Goal: Transaction & Acquisition: Purchase product/service

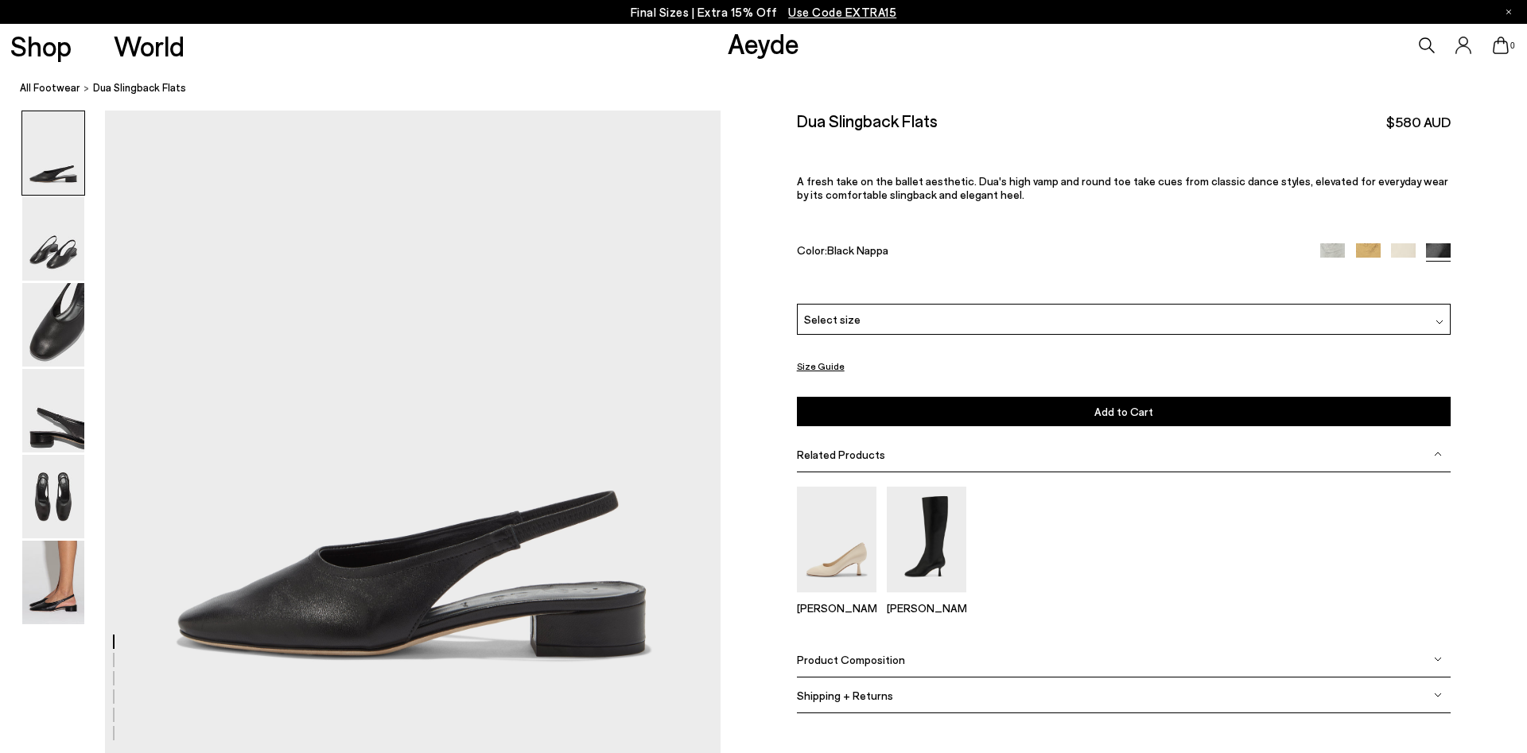
click at [824, 312] on span "Select size" at bounding box center [832, 319] width 56 height 17
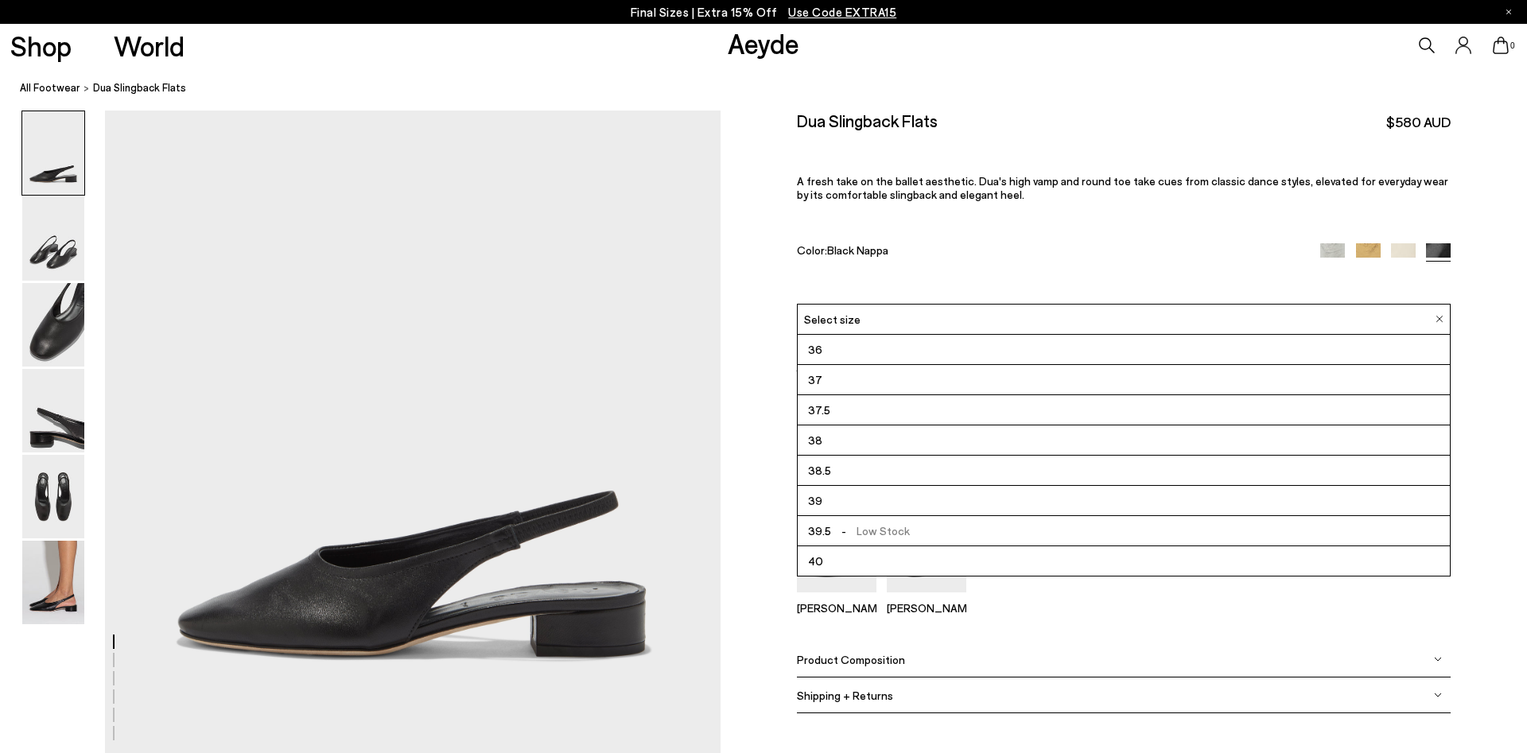
click at [824, 312] on span "Select size" at bounding box center [832, 319] width 56 height 17
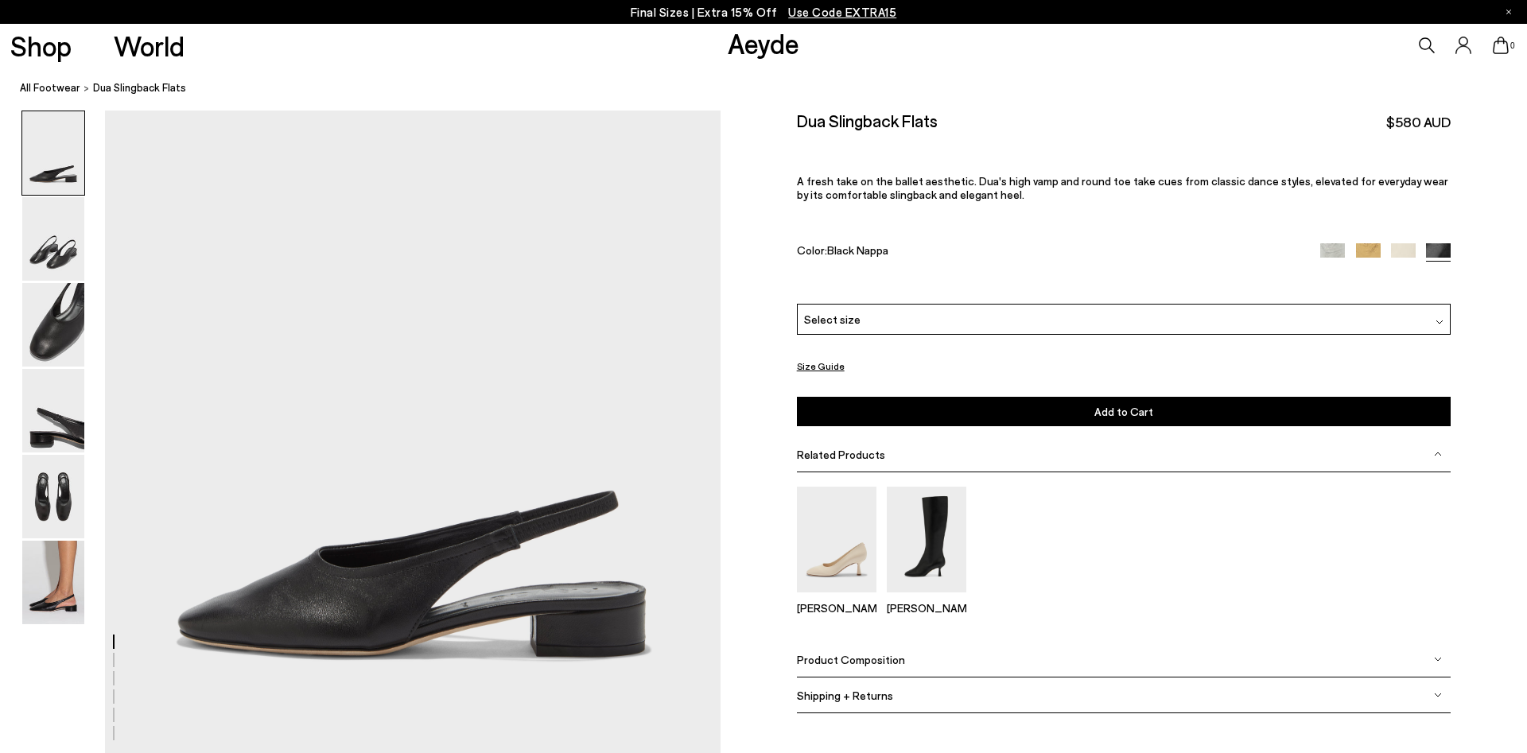
click at [1357, 249] on img at bounding box center [1368, 255] width 25 height 25
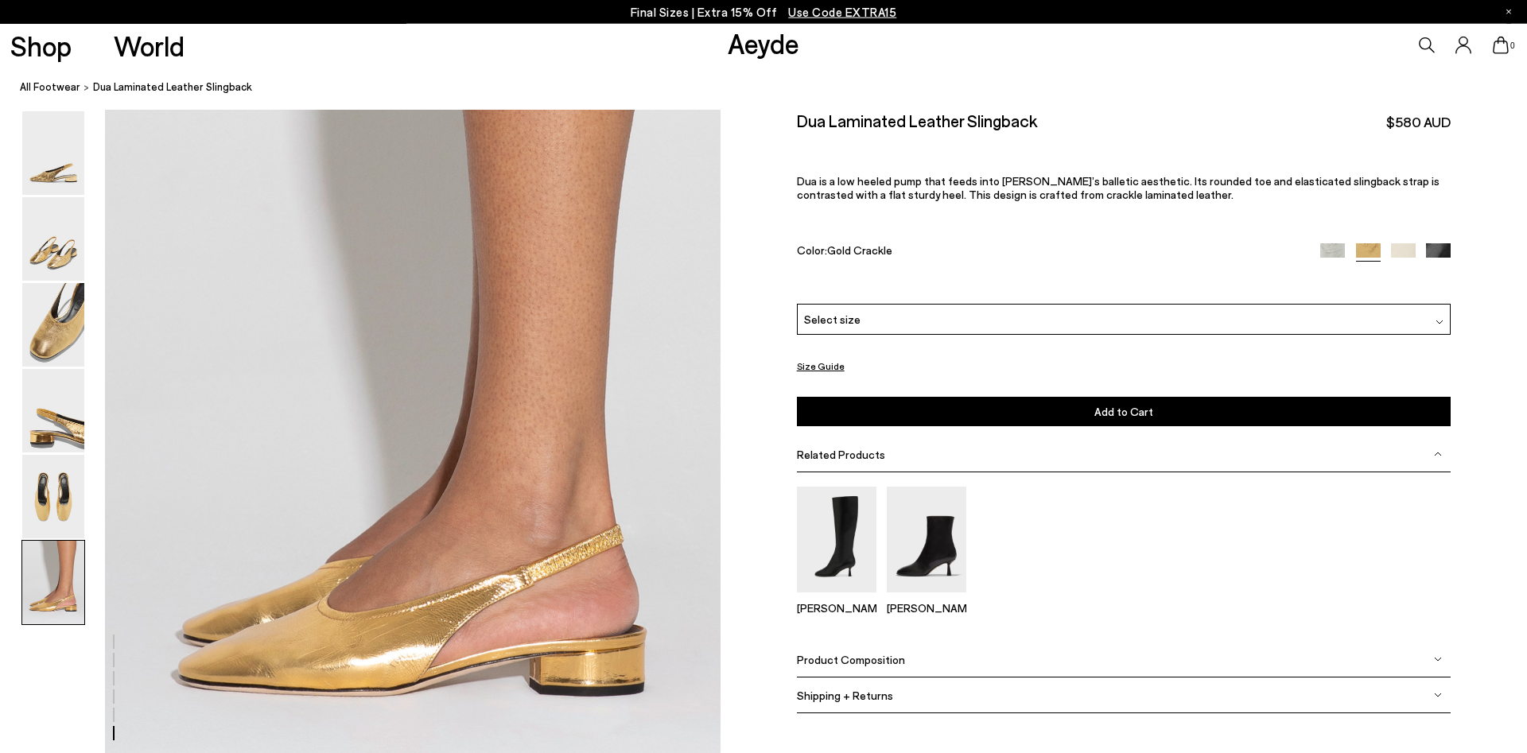
scroll to position [4047, 0]
click at [1331, 253] on img at bounding box center [1332, 255] width 25 height 25
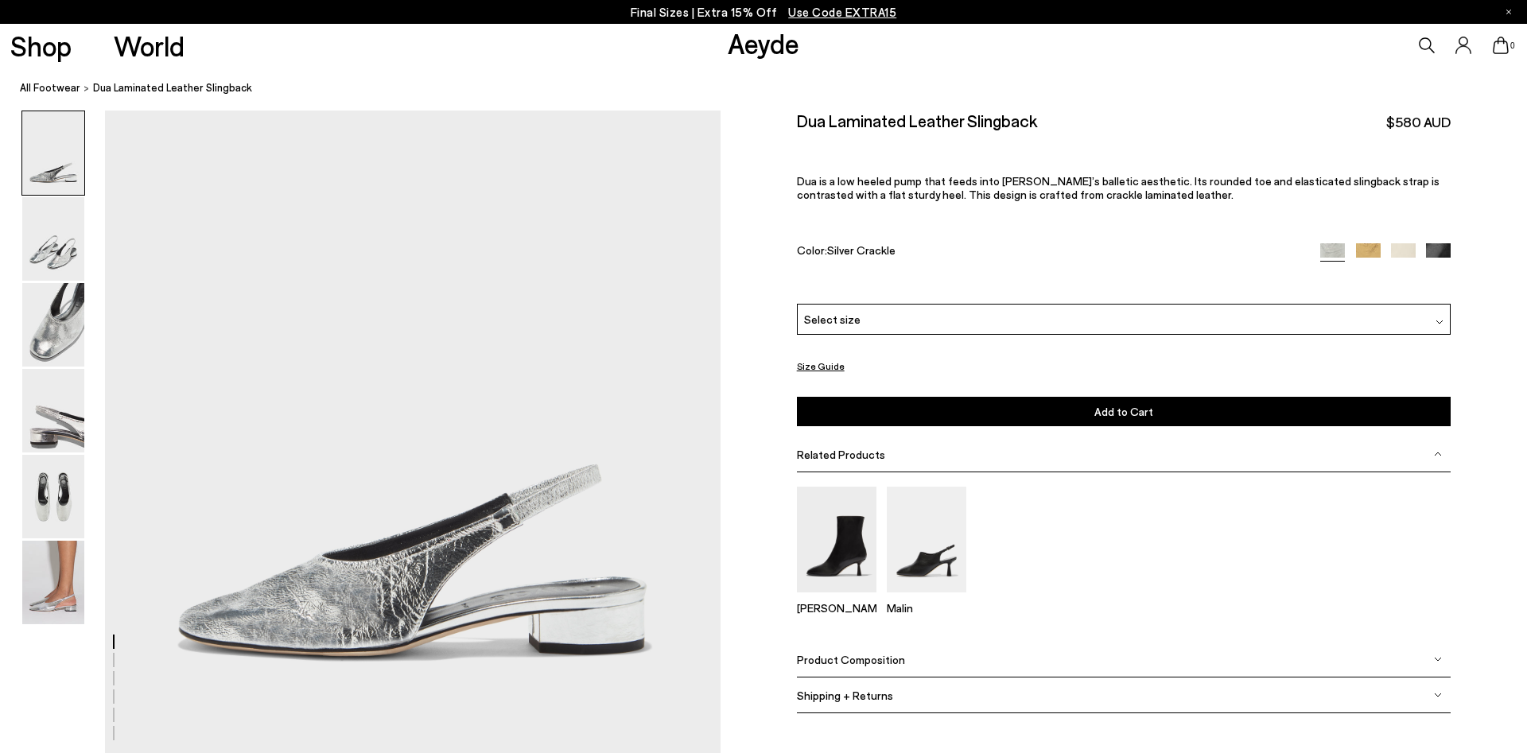
click at [838, 14] on span "Use Code EXTRA15" at bounding box center [842, 12] width 108 height 14
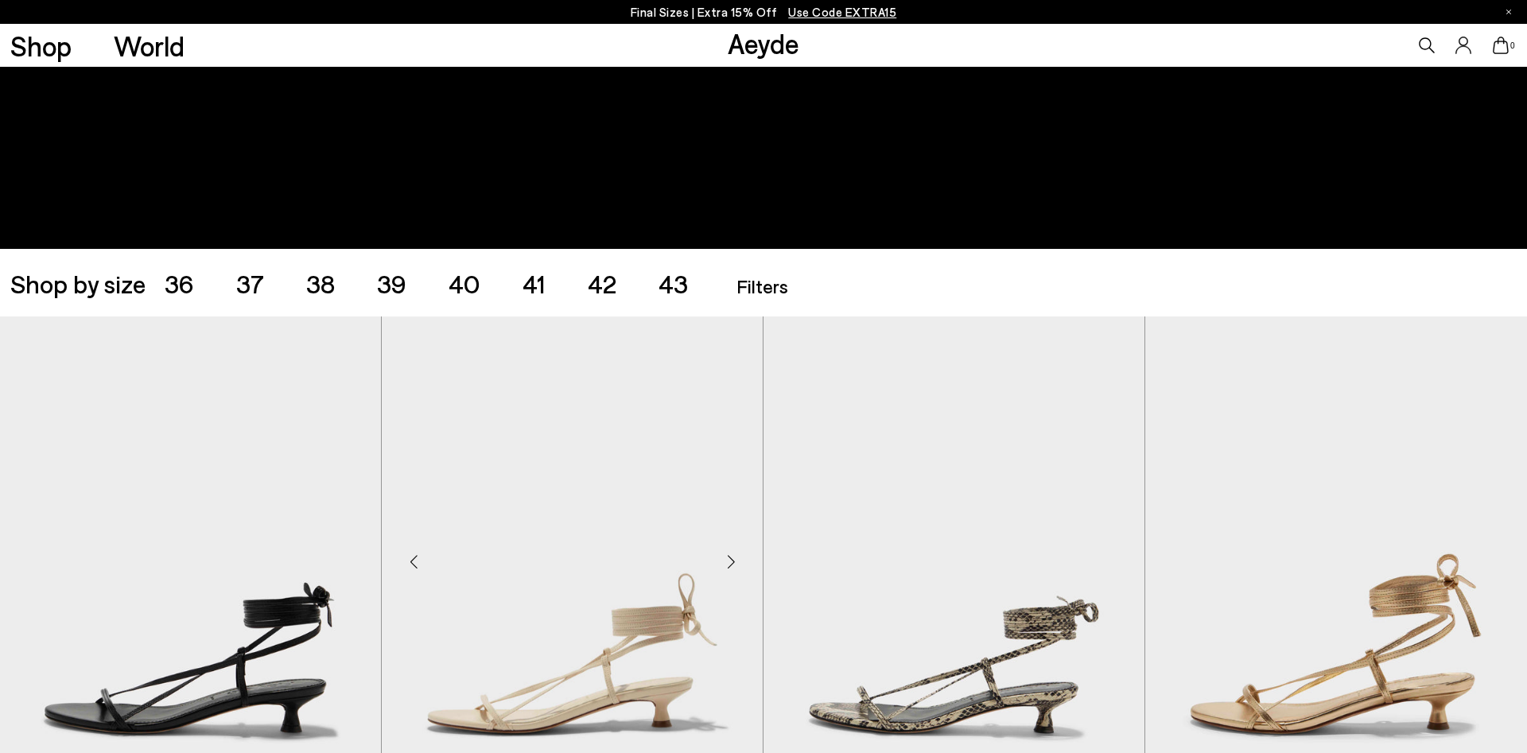
scroll to position [568, 0]
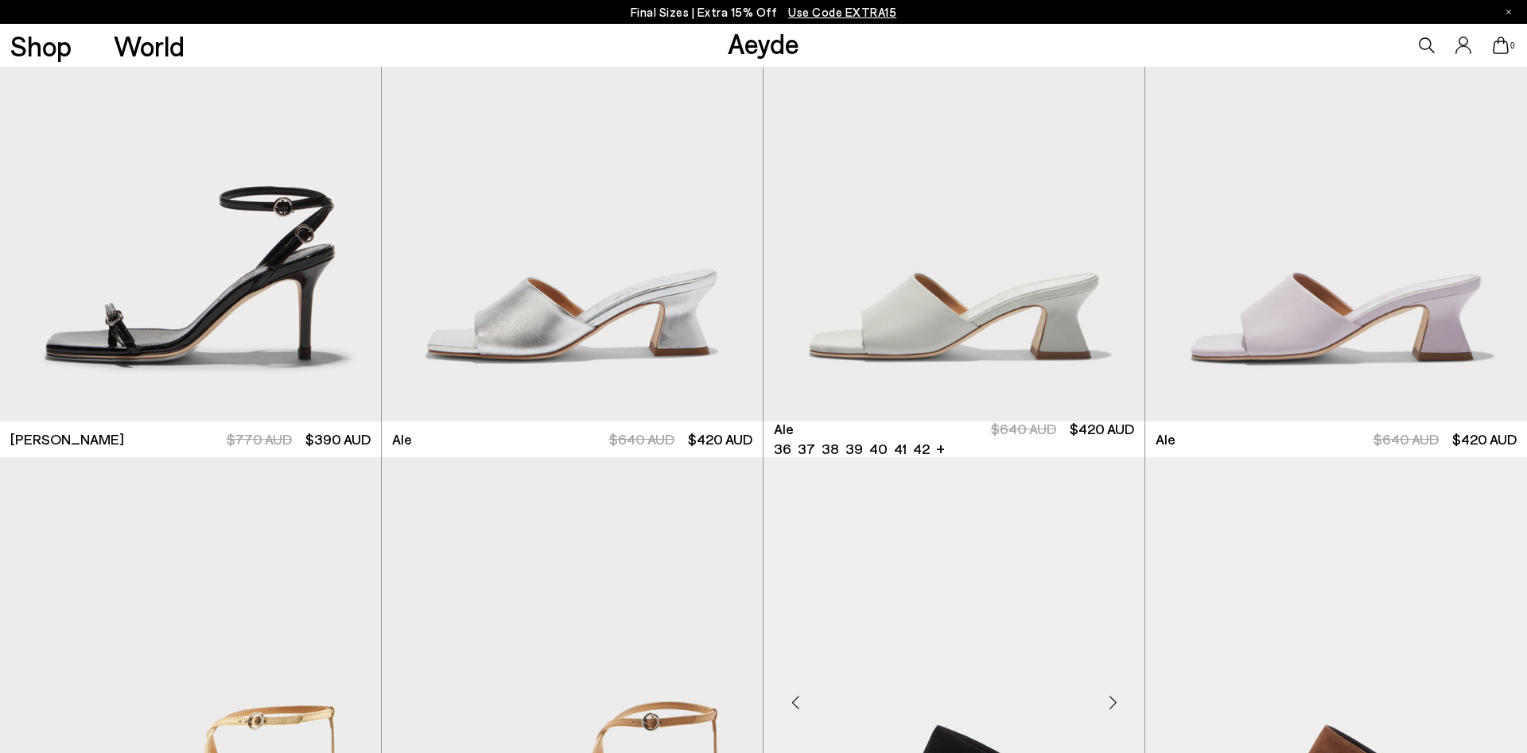
scroll to position [4625, 0]
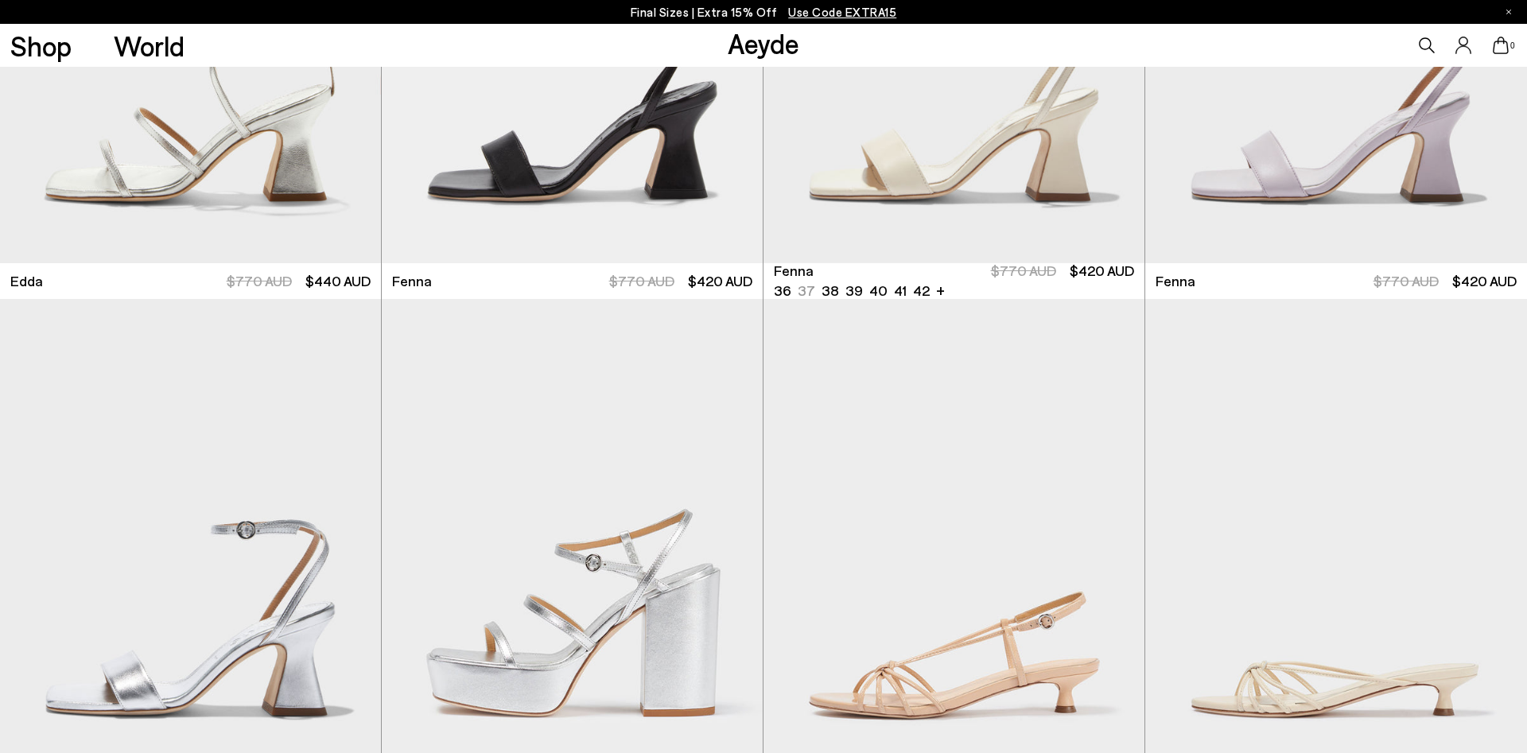
scroll to position [7789, 0]
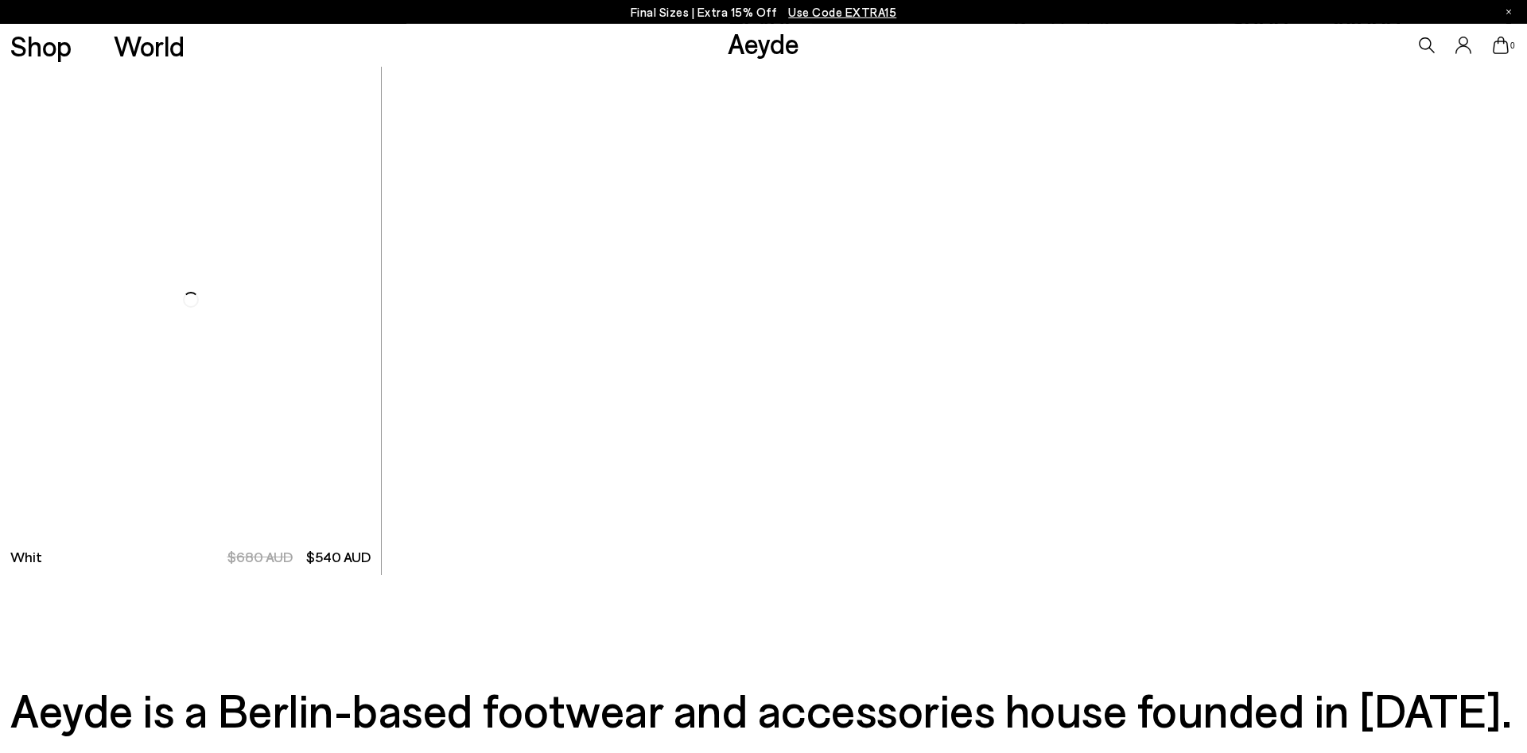
scroll to position [12495, 0]
